Goal: Information Seeking & Learning: Understand process/instructions

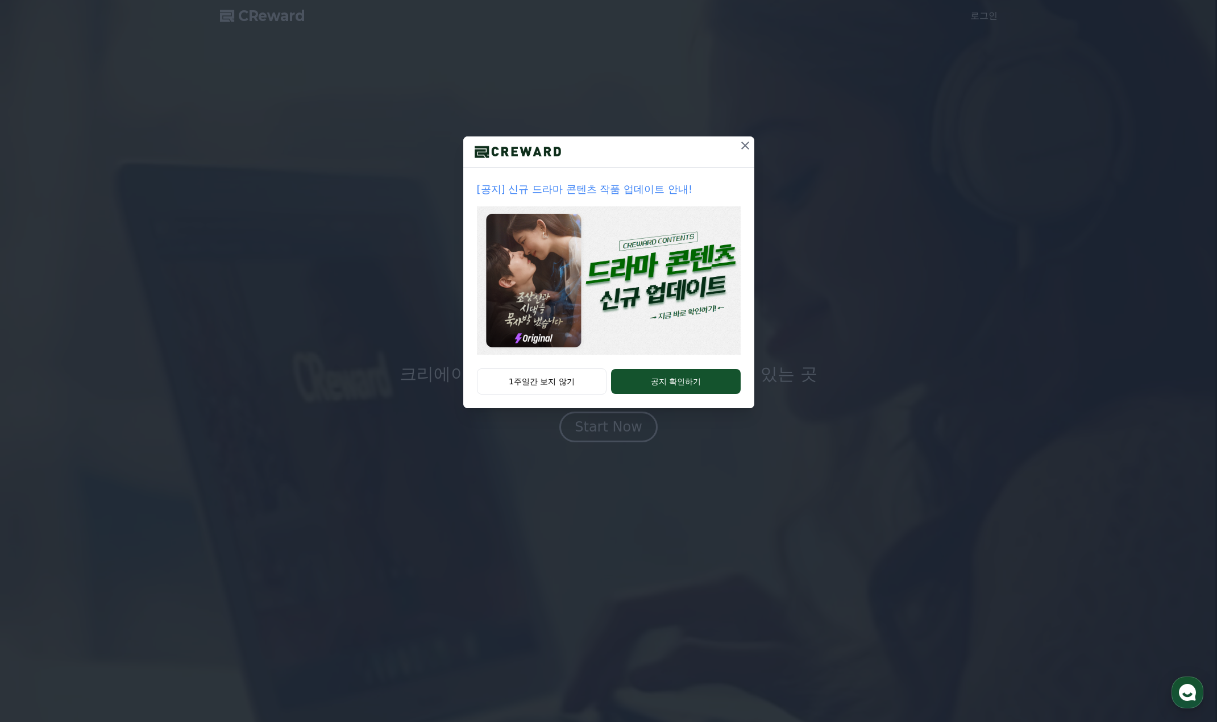
click at [746, 144] on icon at bounding box center [745, 146] width 14 height 14
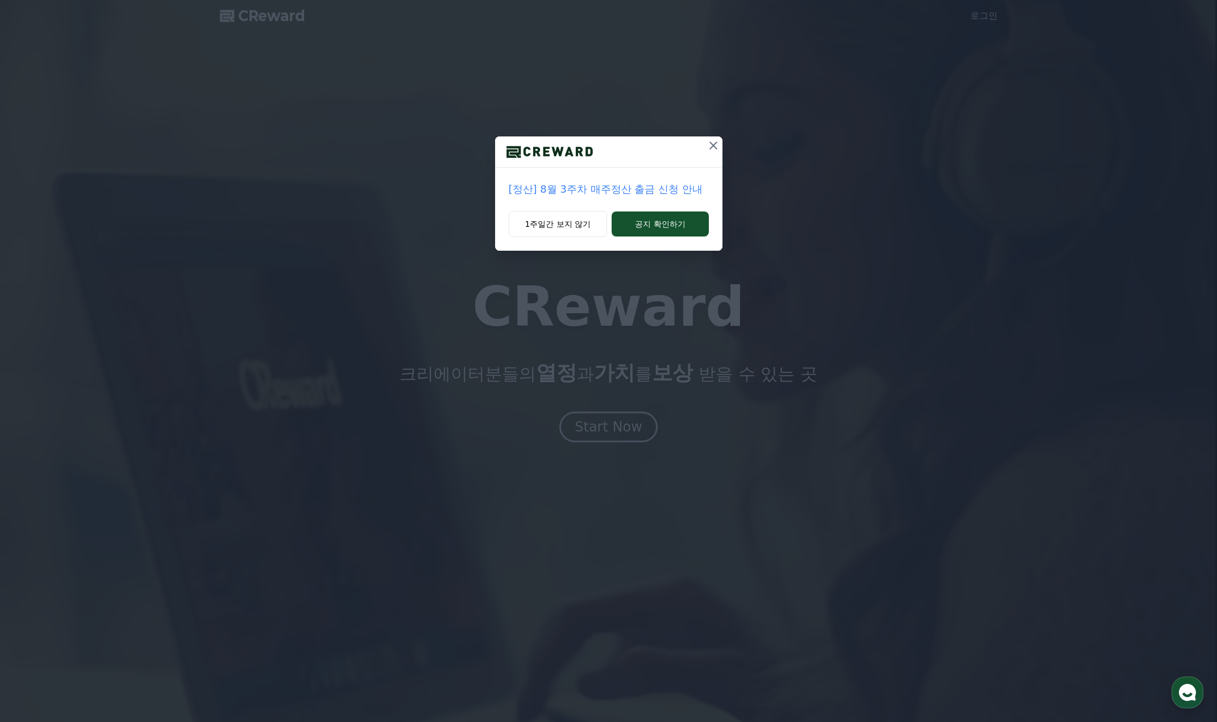
click at [716, 144] on icon at bounding box center [714, 146] width 14 height 14
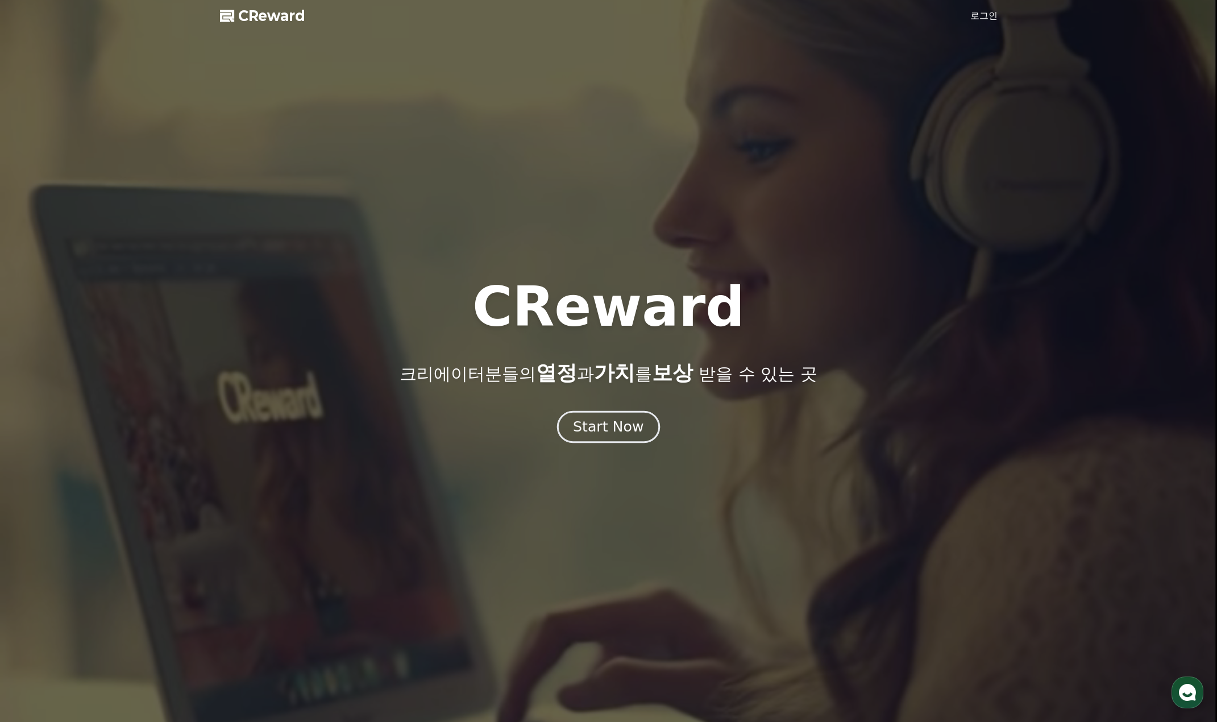
click at [626, 434] on div "Start Now" at bounding box center [608, 426] width 70 height 19
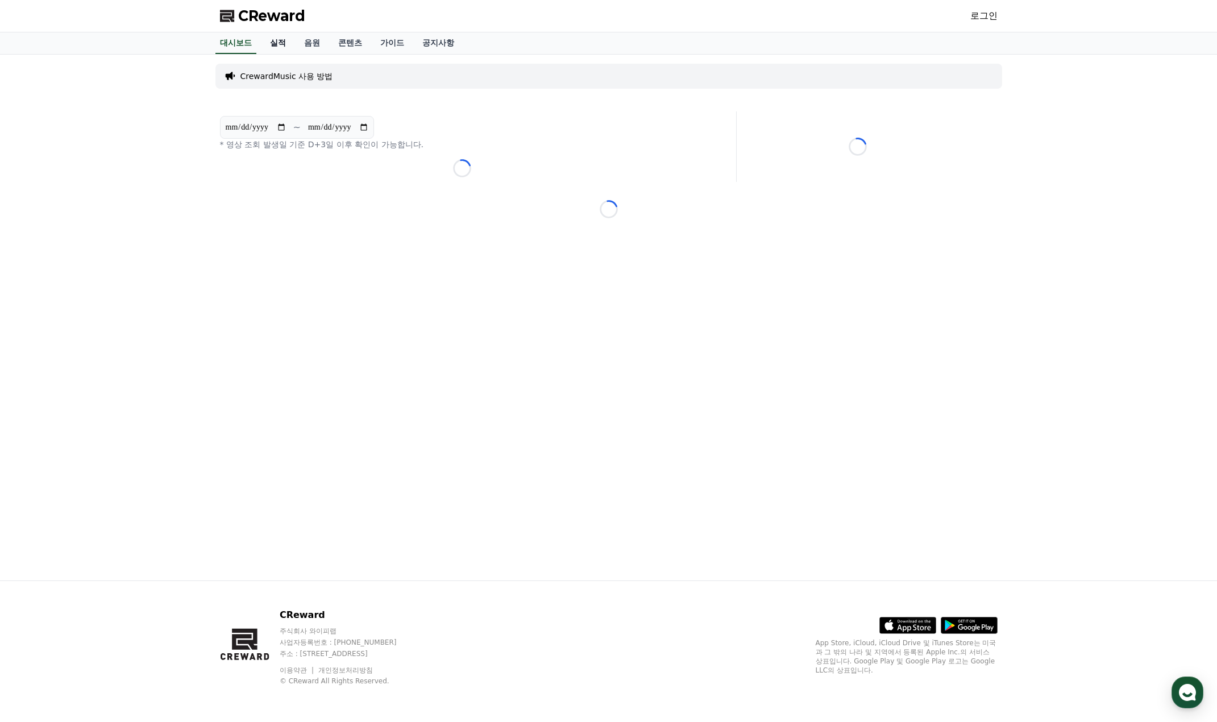
click at [276, 41] on link "실적" at bounding box center [278, 43] width 34 height 22
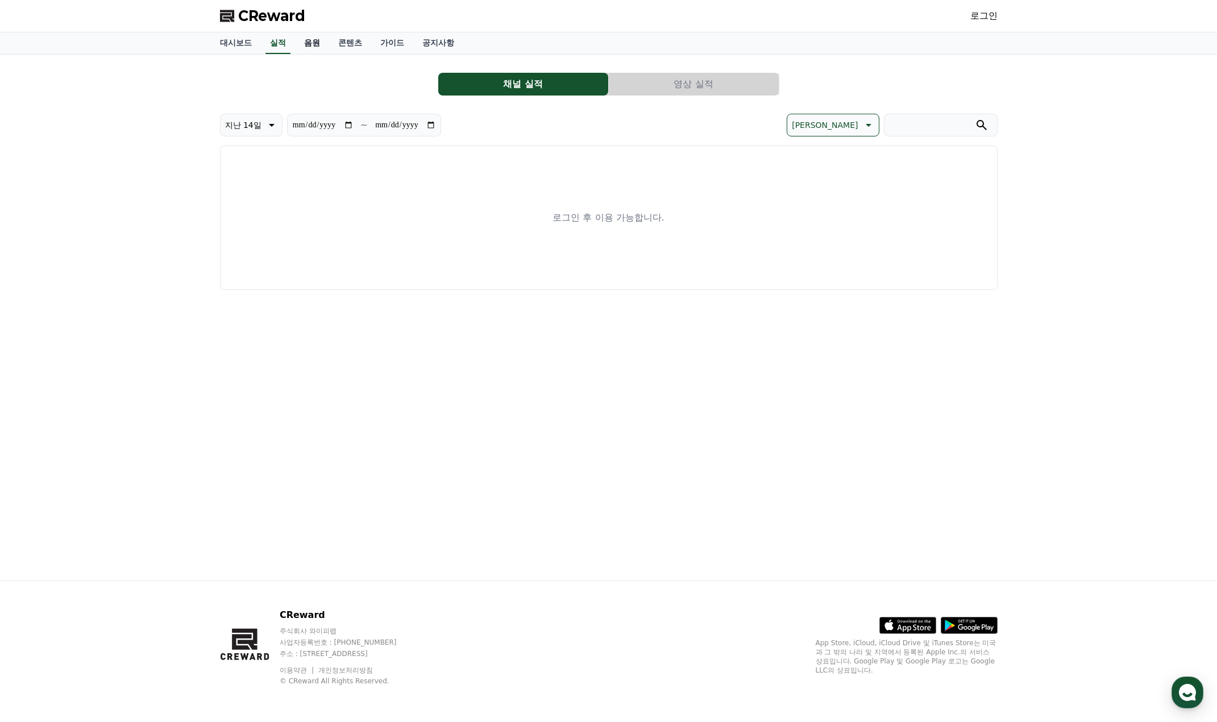
click at [310, 38] on link "음원" at bounding box center [312, 43] width 34 height 22
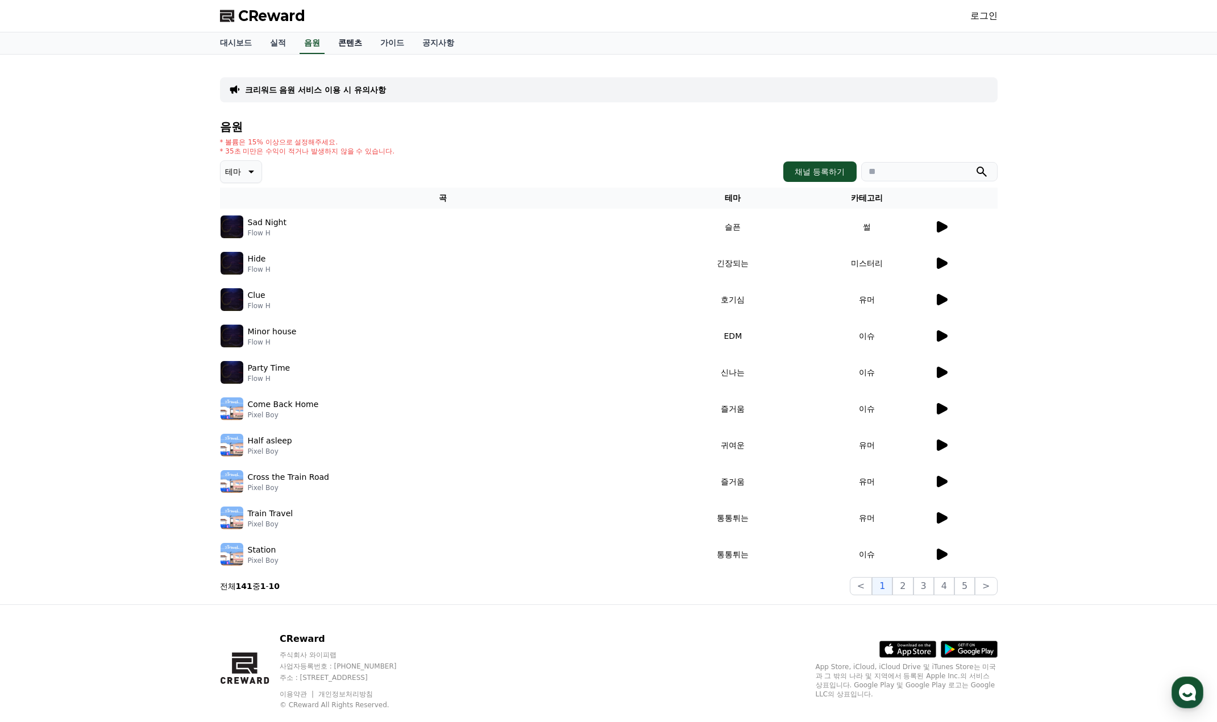
click at [338, 40] on link "콘텐츠" at bounding box center [350, 43] width 42 height 22
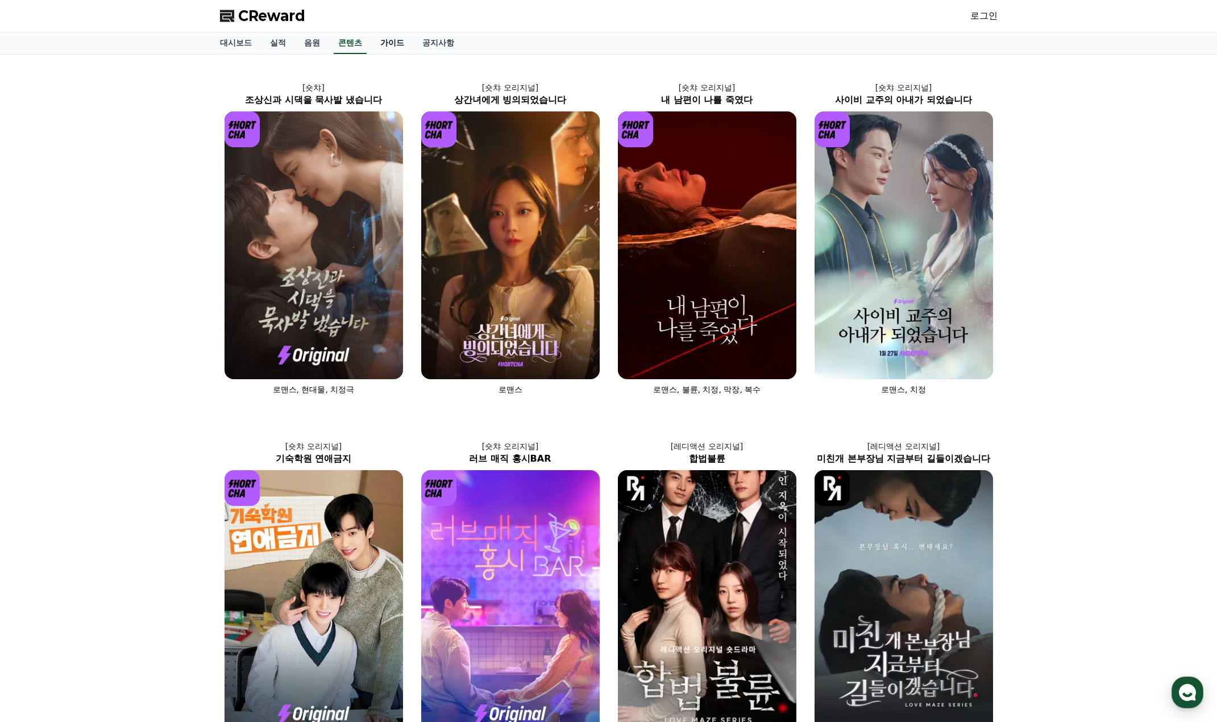
click at [388, 53] on link "가이드" at bounding box center [392, 43] width 42 height 22
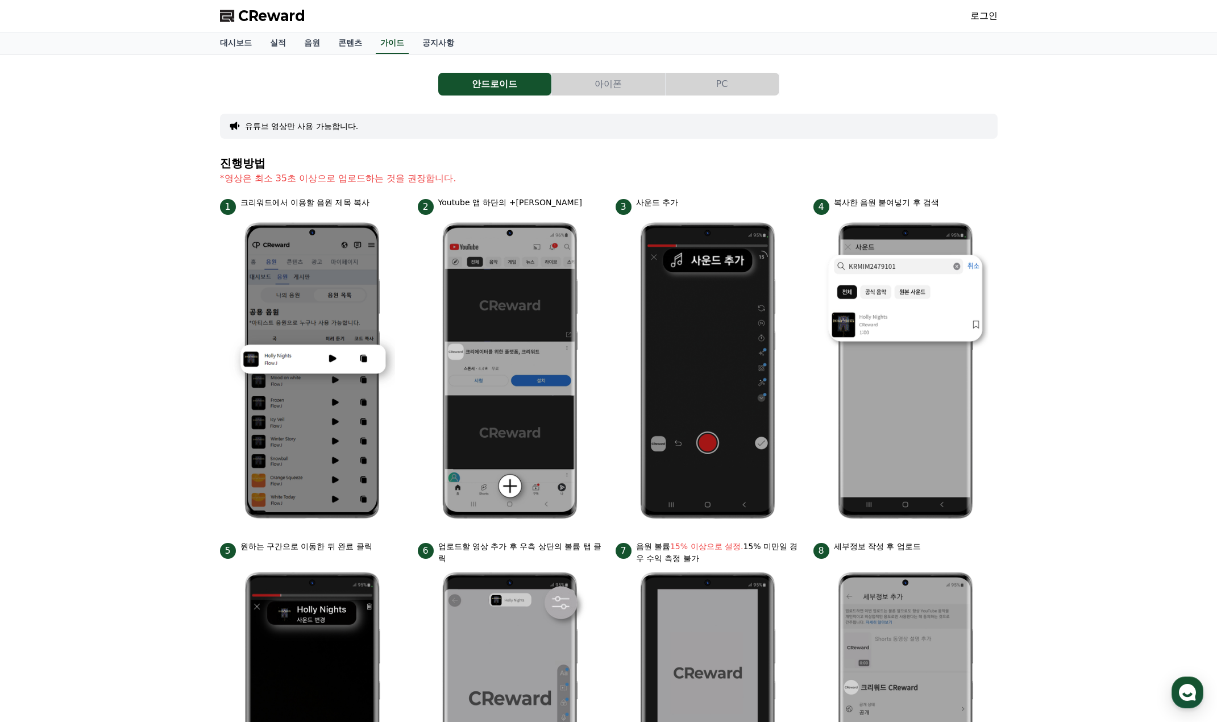
click at [696, 85] on button "PC" at bounding box center [722, 84] width 113 height 23
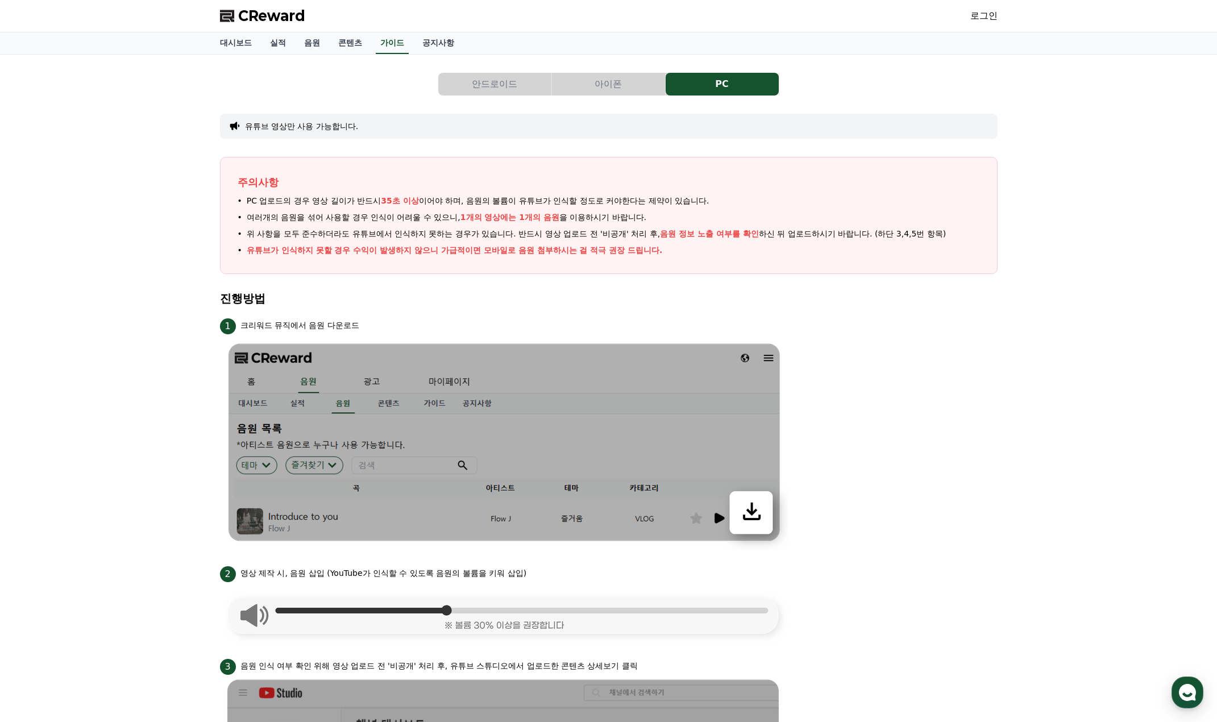
click at [622, 87] on button "아이폰" at bounding box center [608, 84] width 113 height 23
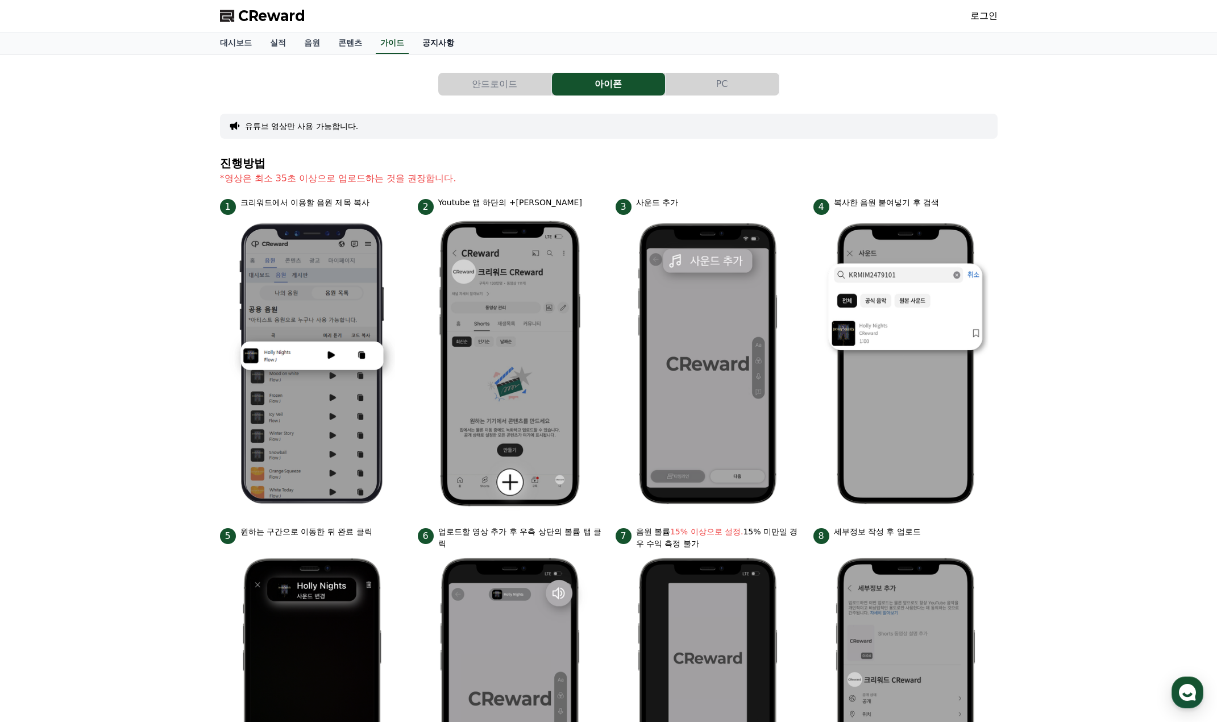
click at [430, 52] on link "공지사항" at bounding box center [438, 43] width 50 height 22
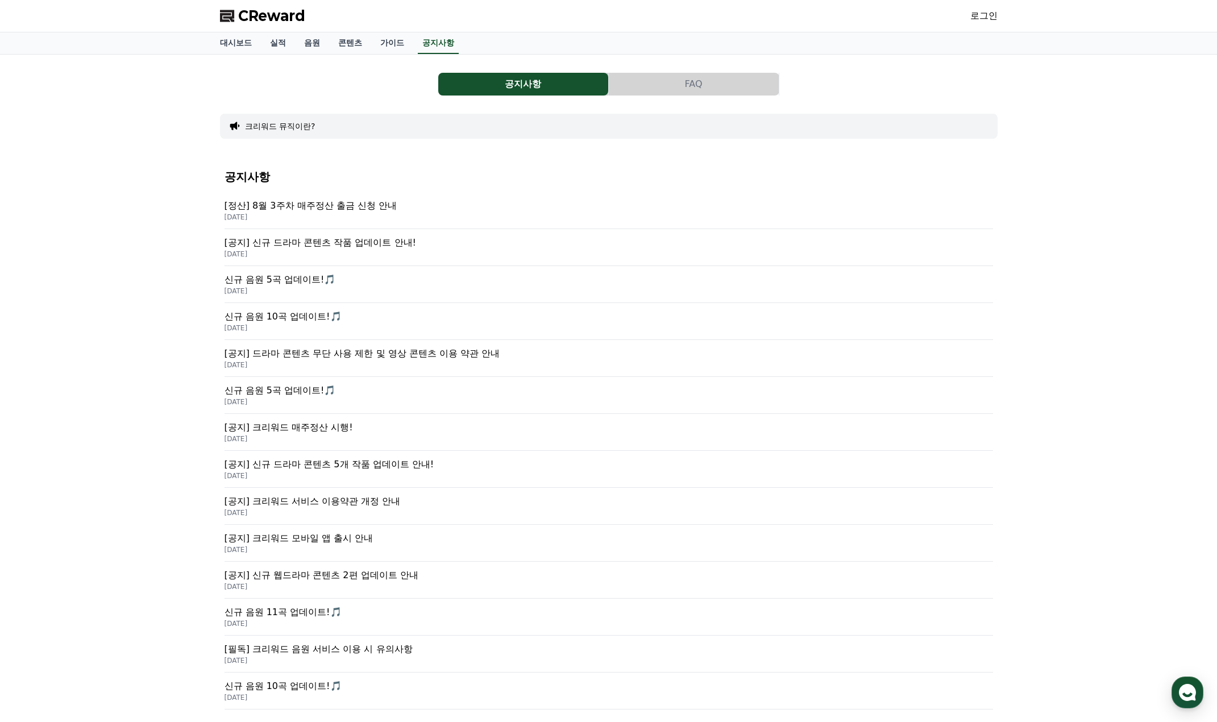
click at [351, 245] on p "[공지] 신규 드라마 콘텐츠 작품 업데이트 안내!" at bounding box center [609, 243] width 769 height 14
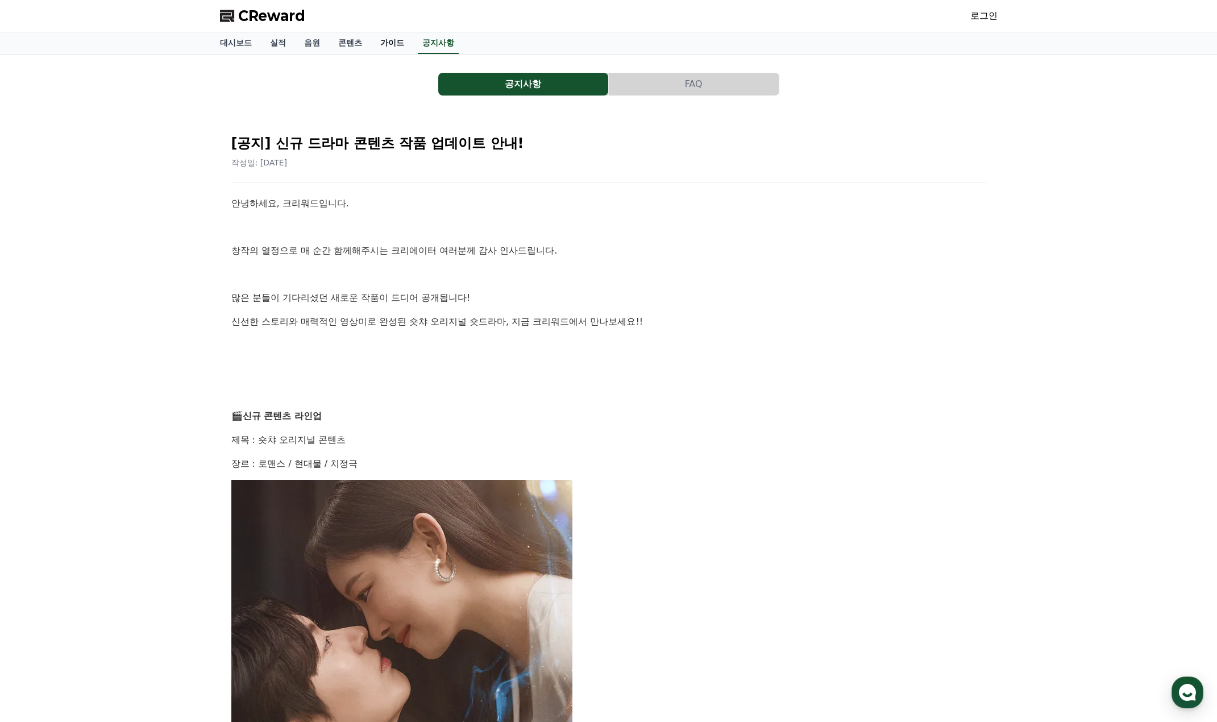
click at [388, 43] on link "가이드" at bounding box center [392, 43] width 42 height 22
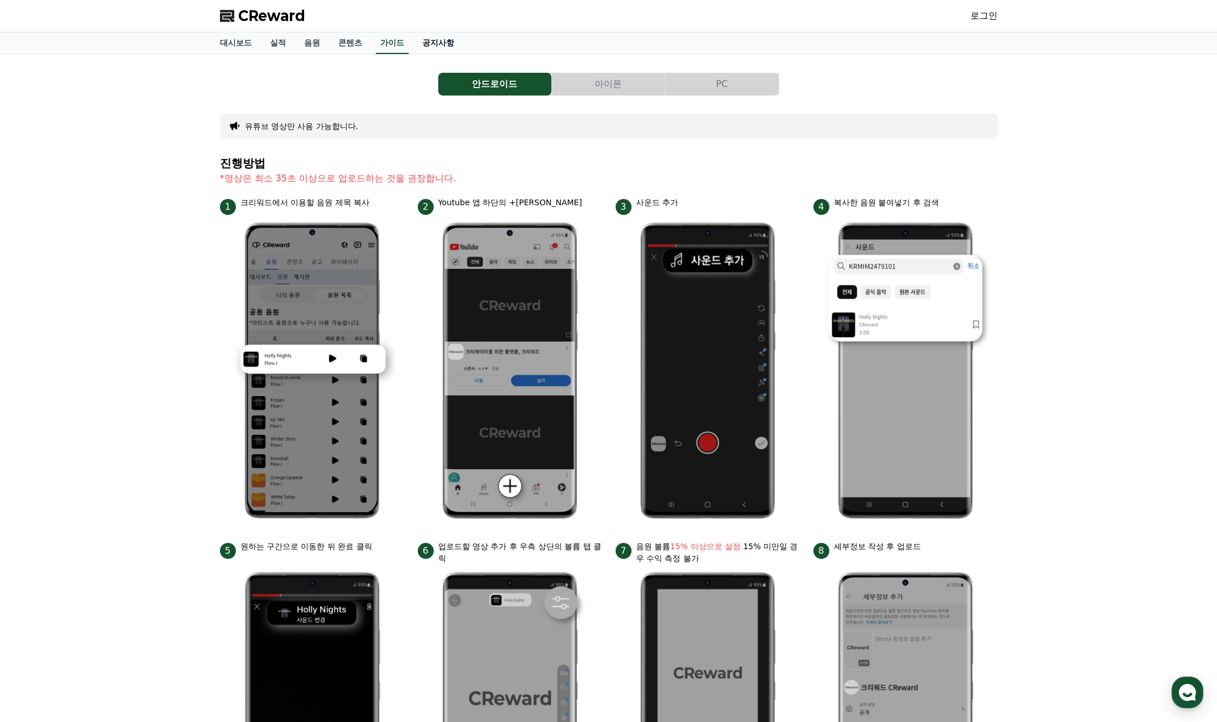
click at [429, 41] on link "공지사항" at bounding box center [438, 43] width 50 height 22
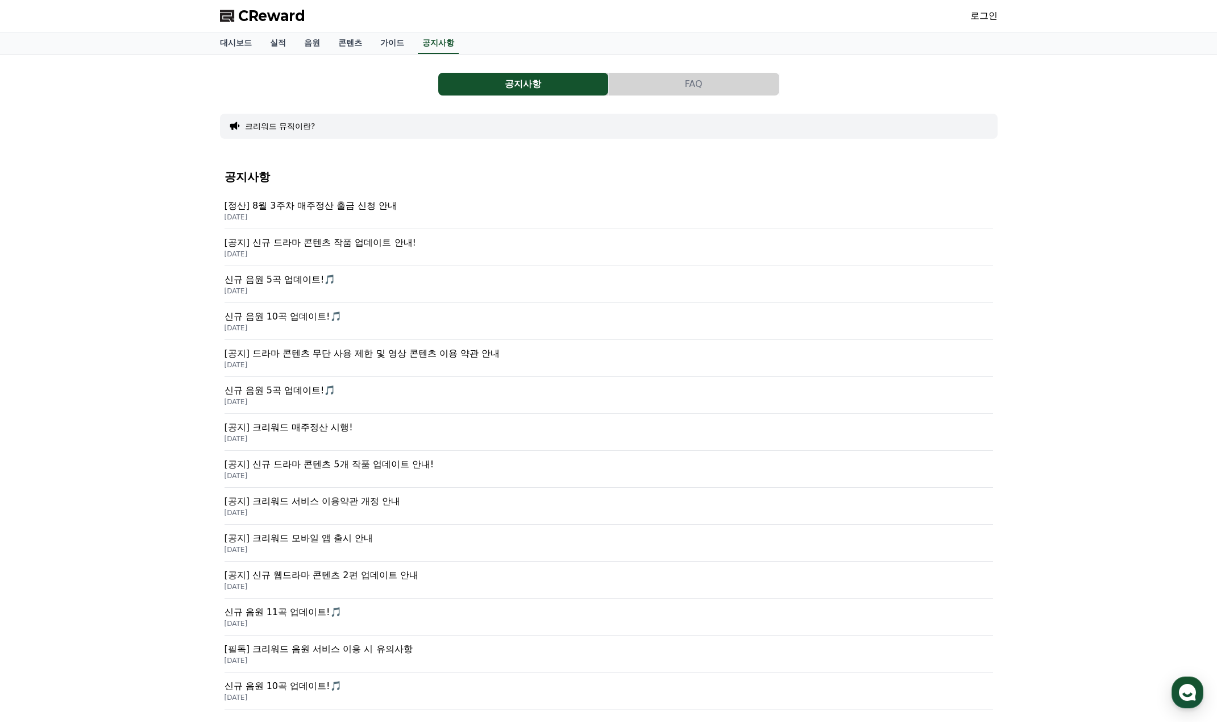
click at [349, 353] on p "[공지] 드라마 콘텐츠 무단 사용 제한 및 영상 콘텐츠 이용 약관 안내" at bounding box center [609, 354] width 769 height 14
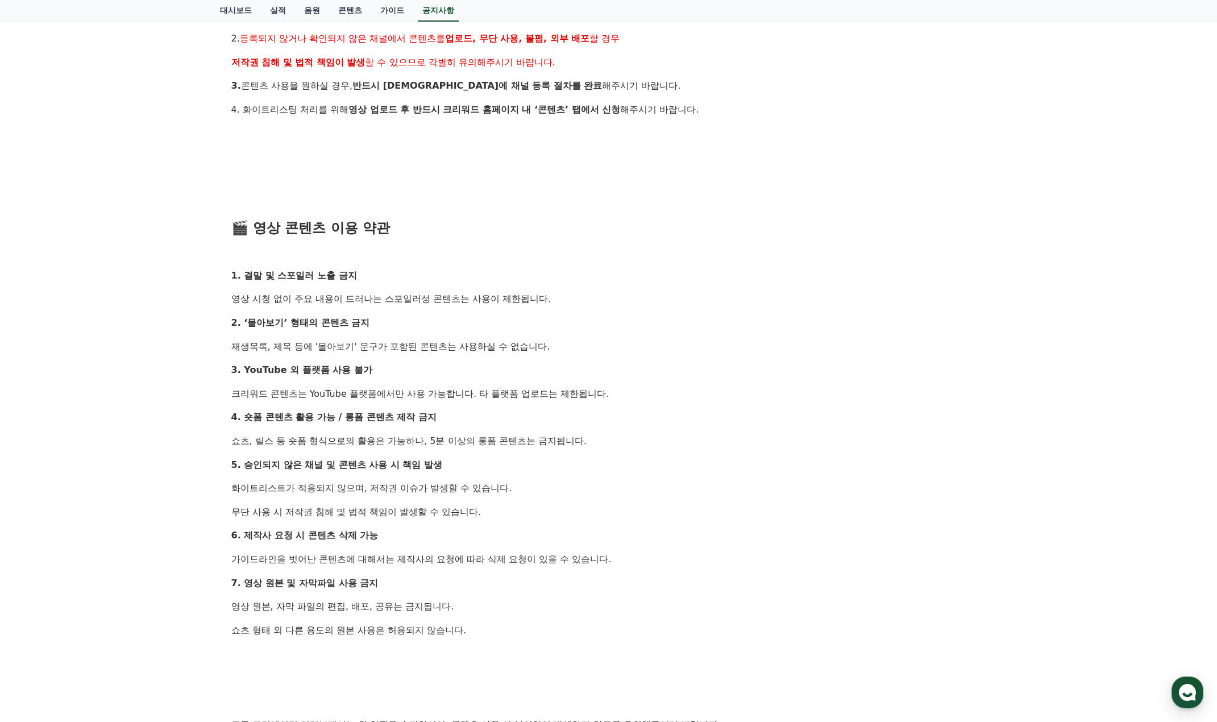
scroll to position [398, 0]
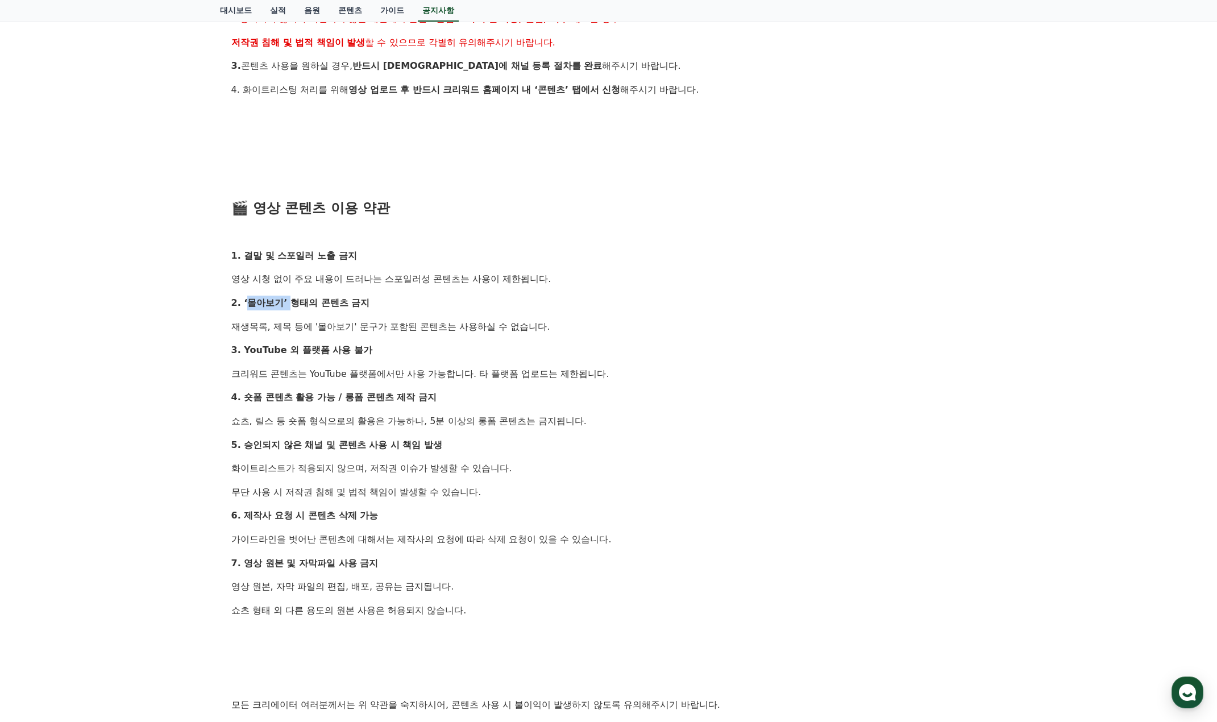
drag, startPoint x: 248, startPoint y: 306, endPoint x: 290, endPoint y: 308, distance: 41.5
click at [290, 308] on strong "2. ‘몰아보기’ 형태의 콘텐츠 금지" at bounding box center [300, 302] width 139 height 11
drag, startPoint x: 266, startPoint y: 327, endPoint x: 404, endPoint y: 328, distance: 138.1
click at [404, 328] on p "재생목록, 제목 등에 '몰아보기' 문구가 포함된 콘텐츠는 사용하실 수 없습니다." at bounding box center [608, 326] width 755 height 15
drag, startPoint x: 228, startPoint y: 349, endPoint x: 279, endPoint y: 349, distance: 50.6
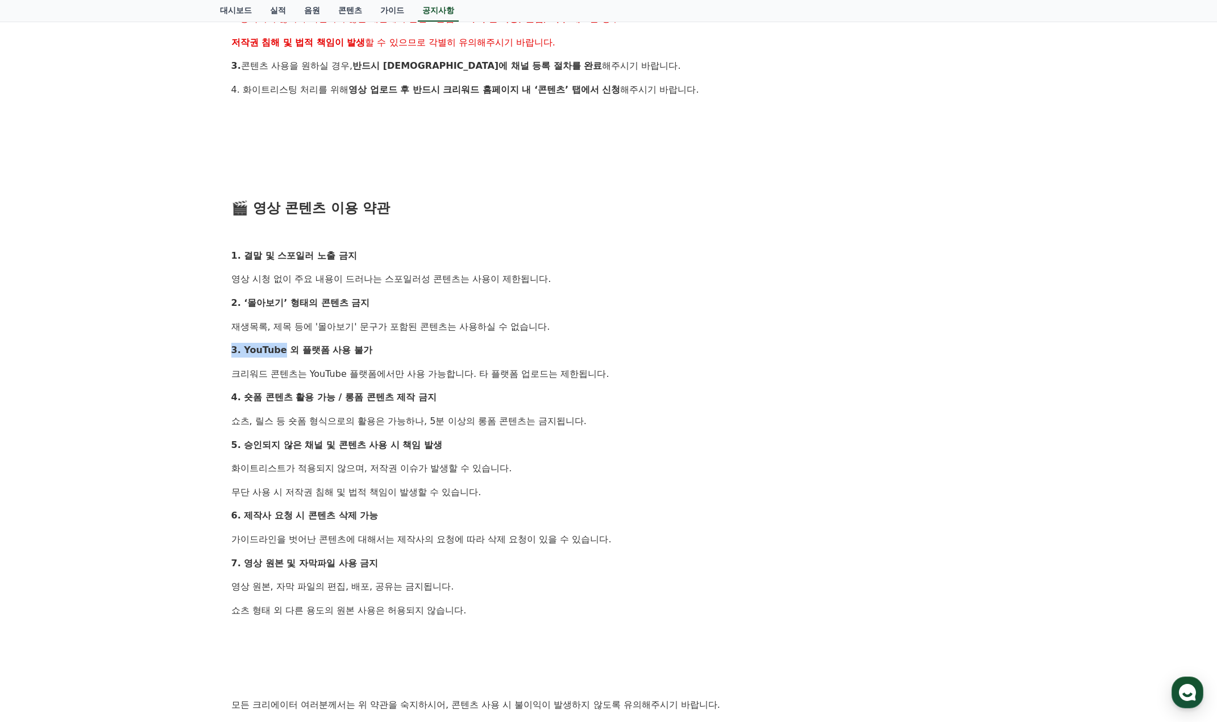
click at [279, 349] on div "[공지] 드라마 콘텐츠 무단 사용 제한 및 영상 콘텐츠 이용 약관 안내 작성일: [DATE] 안녕하세요, 크리워드입니다. 최근 크리워드에서 제…" at bounding box center [609, 272] width 769 height 1104
drag, startPoint x: 259, startPoint y: 364, endPoint x: 439, endPoint y: 377, distance: 181.2
click at [439, 377] on div "안녕하세요, 크리워드입니다. 최근 크리워드에서 제공 중인 드라마 콘텐츠가 등록되지 않은 채널 또는 승인되지 않은 방식으로 무단 사용 되는 사례…" at bounding box center [608, 290] width 755 height 985
drag, startPoint x: 233, startPoint y: 400, endPoint x: 451, endPoint y: 399, distance: 217.7
click at [451, 399] on p "4. 숏폼 콘텐츠 활용 가능 / 롱폼 콘텐츠 제작 금지" at bounding box center [608, 397] width 755 height 15
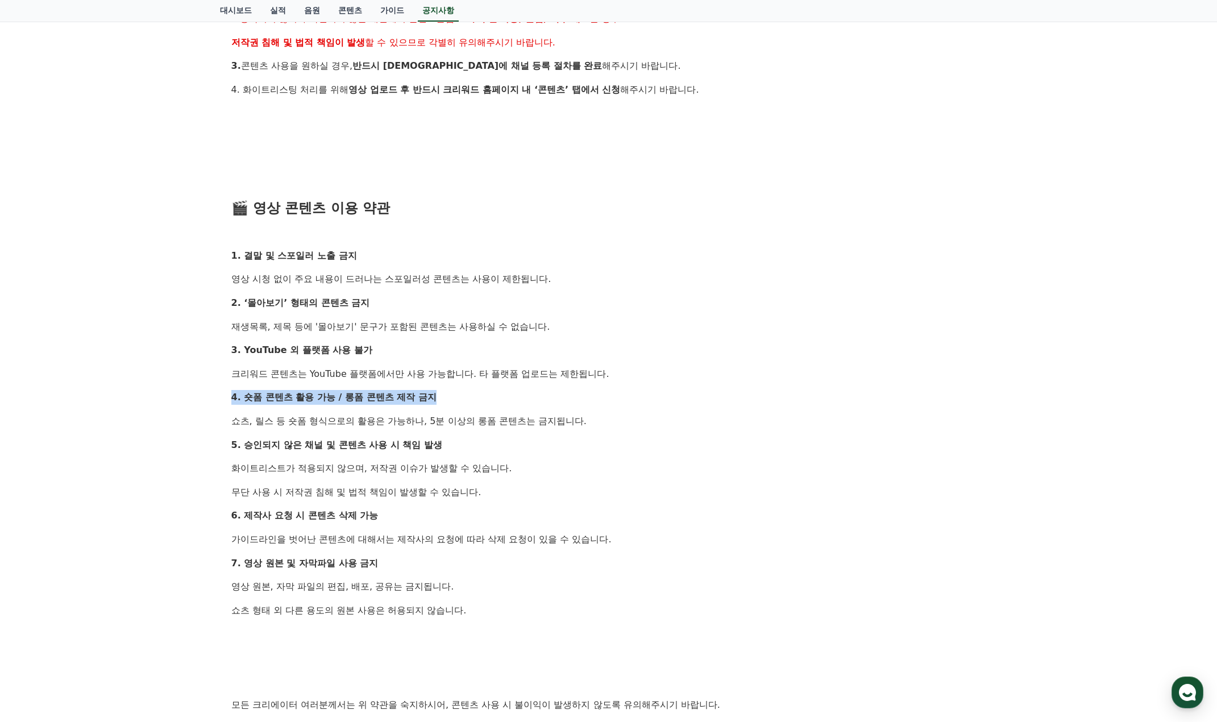
drag, startPoint x: 241, startPoint y: 425, endPoint x: 578, endPoint y: 424, distance: 336.5
click at [578, 424] on p "쇼츠, 릴스 등 숏폼 형식으로의 활용은 가능하나, 5분 이상의 롱폼 콘텐츠는 금지됩니다." at bounding box center [608, 421] width 755 height 15
drag, startPoint x: 305, startPoint y: 445, endPoint x: 472, endPoint y: 444, distance: 166.6
click at [472, 444] on p "5. 승인되지 않은 채널 및 콘텐츠 사용 시 책임 발생" at bounding box center [608, 445] width 755 height 15
drag, startPoint x: 205, startPoint y: 420, endPoint x: 546, endPoint y: 421, distance: 341.1
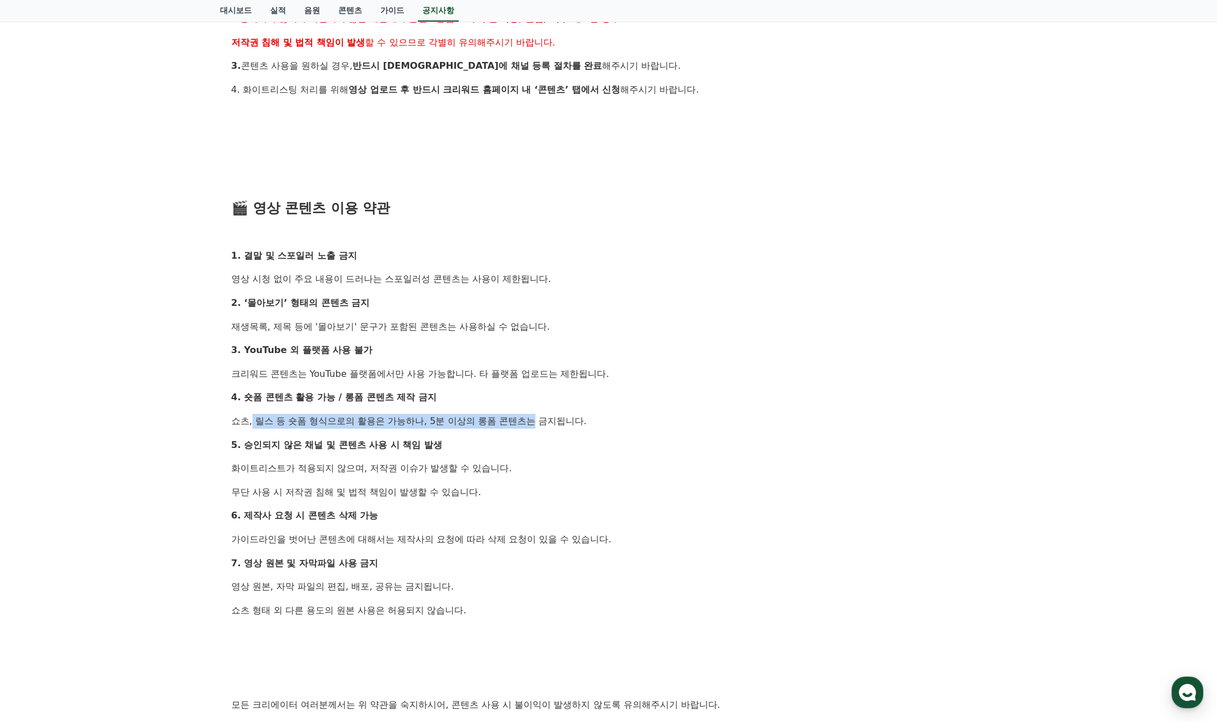
click at [528, 422] on div "공지사항 FAQ [공지] 드라마 콘텐츠 무단 사용 제한 및 영상 콘텐츠 이용 약관 안내 작성일: [DATE] 안녕하세요, 크리워드입니다. 최근…" at bounding box center [608, 247] width 1217 height 1181
drag, startPoint x: 546, startPoint y: 421, endPoint x: 565, endPoint y: 421, distance: 18.8
click at [562, 421] on p "쇼츠, 릴스 등 숏폼 형식으로의 활용은 가능하나, 5분 이상의 롱폼 콘텐츠는 금지됩니다." at bounding box center [608, 421] width 755 height 15
drag, startPoint x: 269, startPoint y: 448, endPoint x: 479, endPoint y: 443, distance: 209.8
click at [470, 443] on p "5. 승인되지 않은 채널 및 콘텐츠 사용 시 책임 발생" at bounding box center [608, 445] width 755 height 15
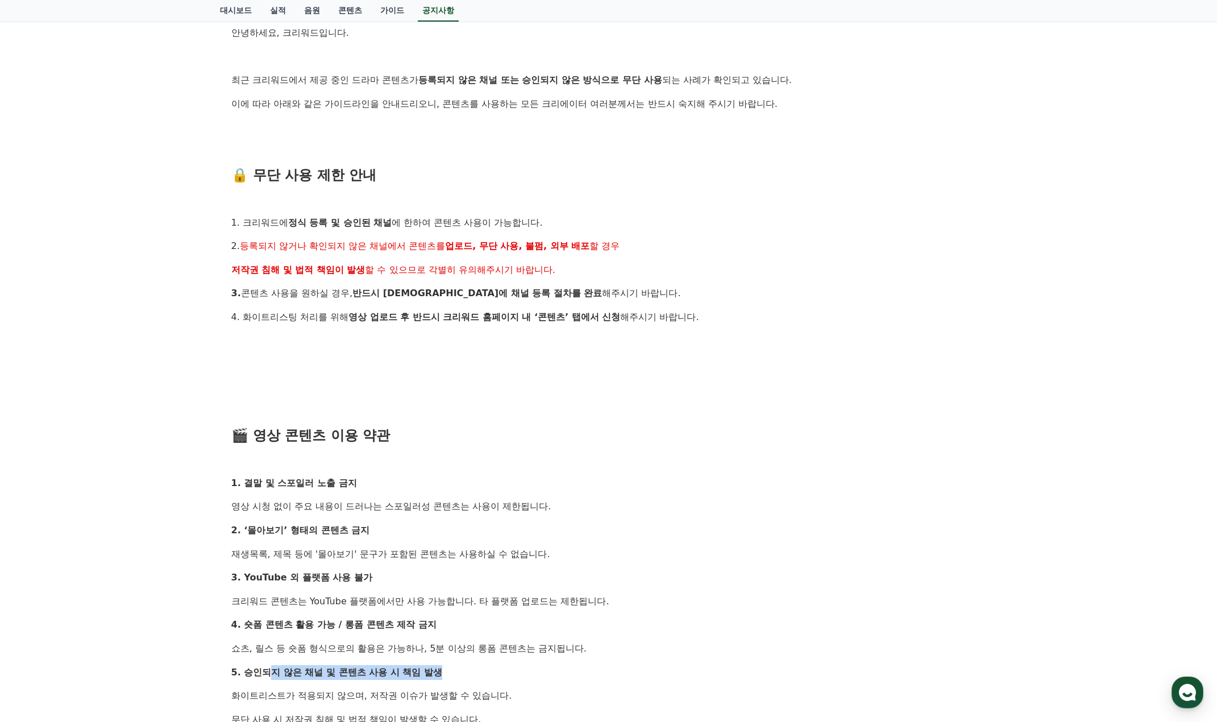
scroll to position [0, 0]
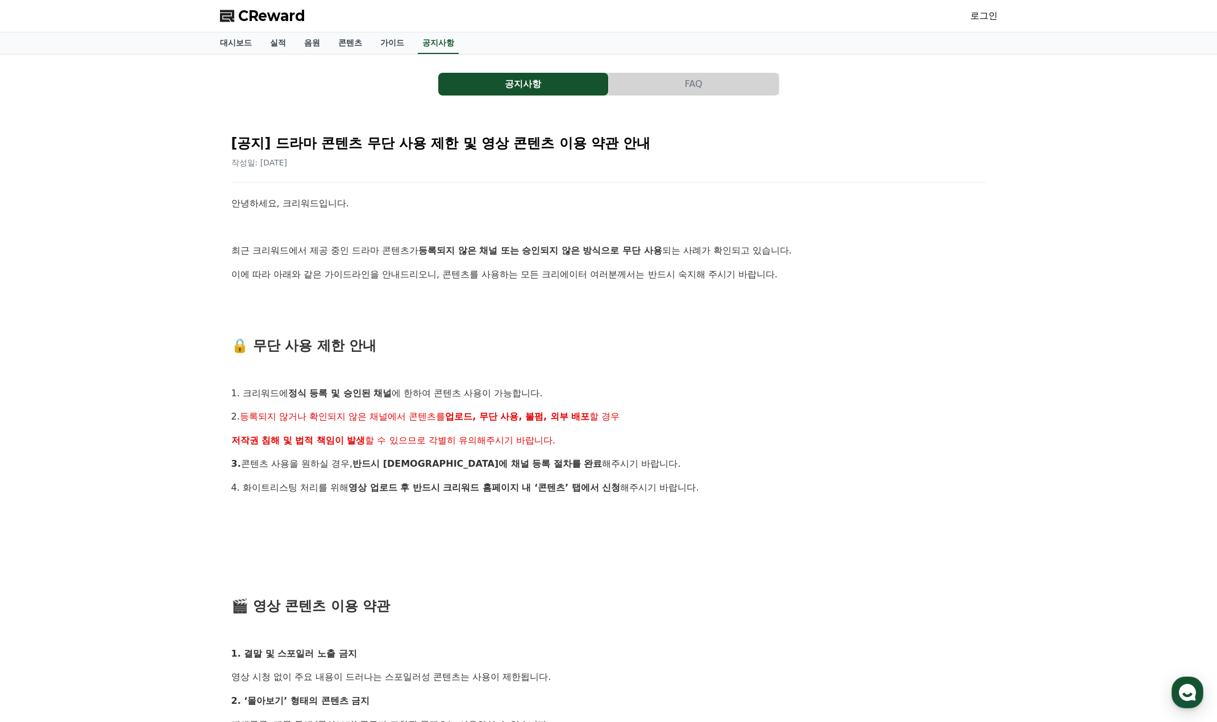
click at [330, 48] on link "콘텐츠" at bounding box center [350, 43] width 42 height 22
click at [312, 47] on link "음원" at bounding box center [312, 43] width 34 height 22
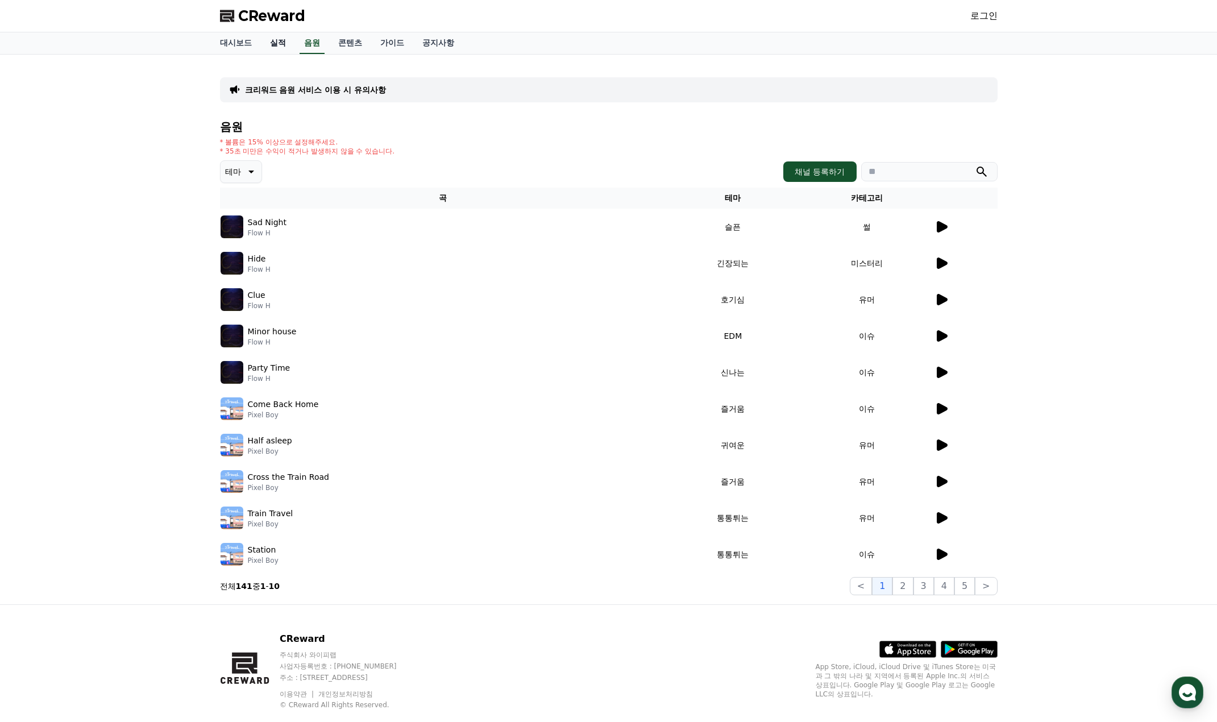
click at [282, 47] on link "실적" at bounding box center [278, 43] width 34 height 22
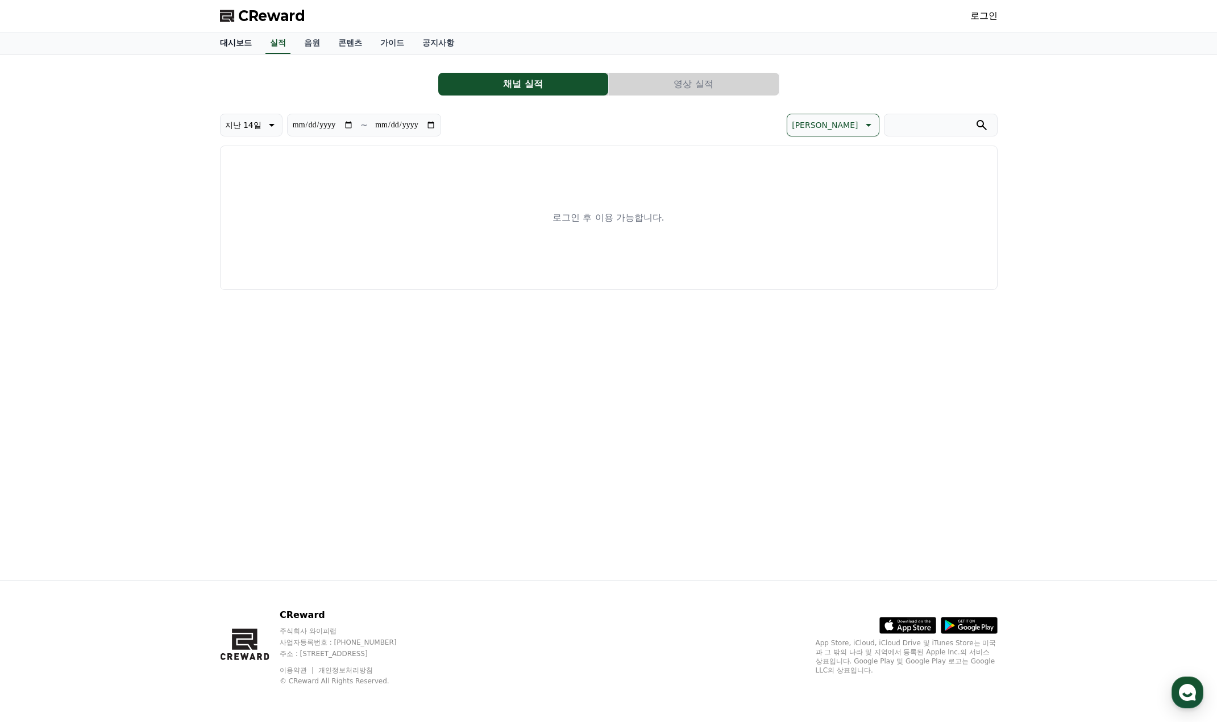
click at [217, 47] on link "대시보드" at bounding box center [236, 43] width 50 height 22
